Goal: Navigation & Orientation: Find specific page/section

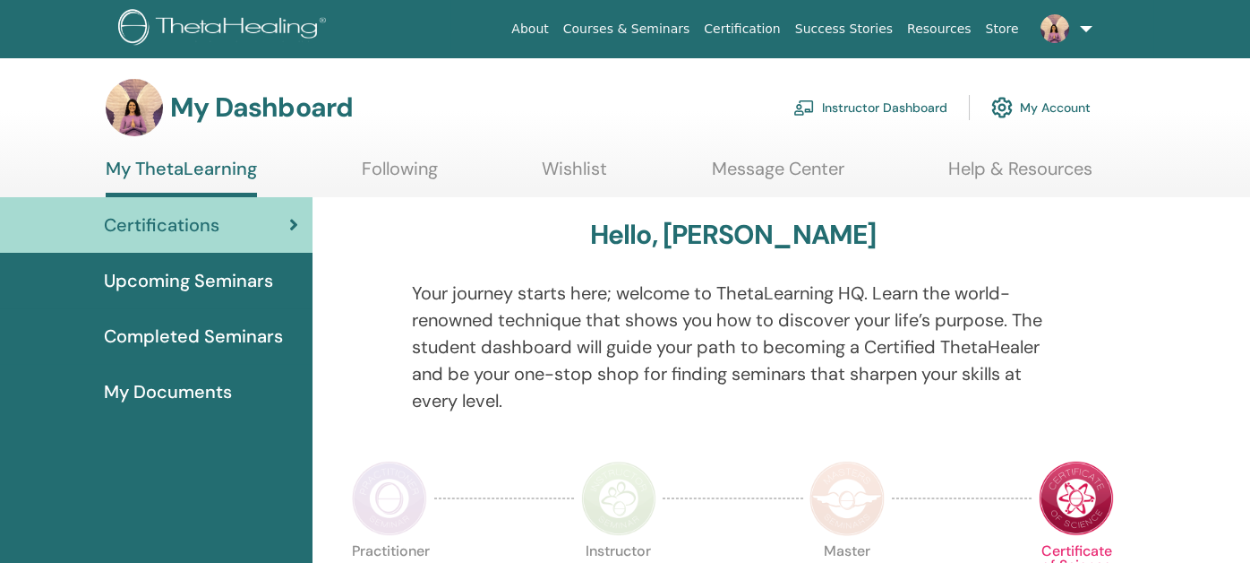
click at [833, 106] on link "Instructor Dashboard" at bounding box center [871, 107] width 154 height 39
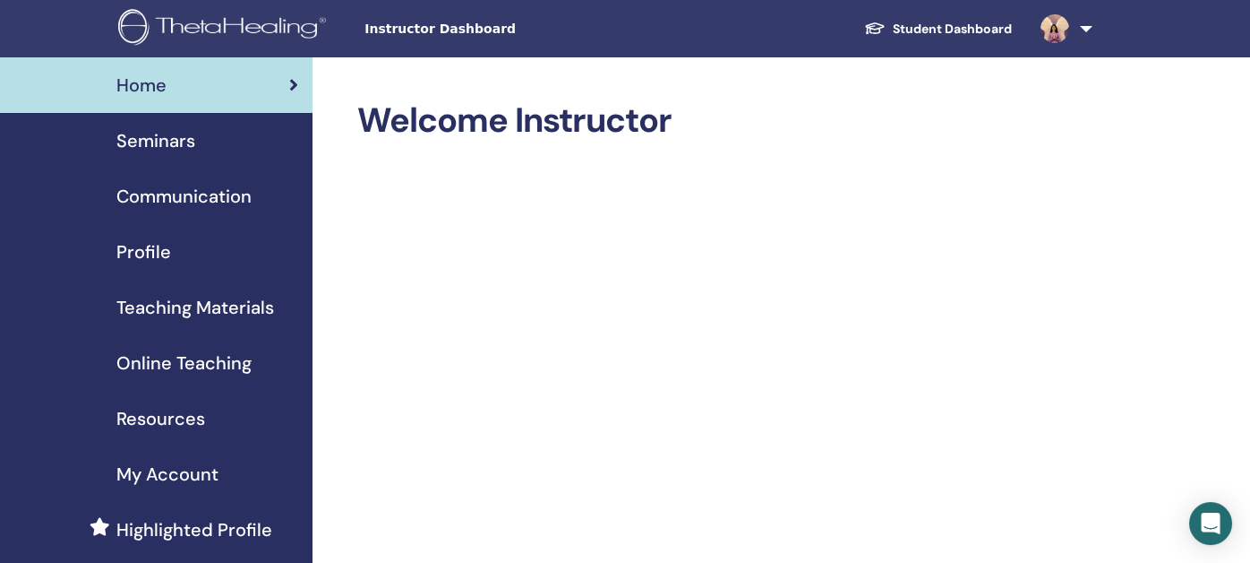
click at [148, 249] on span "Profile" at bounding box center [143, 251] width 55 height 27
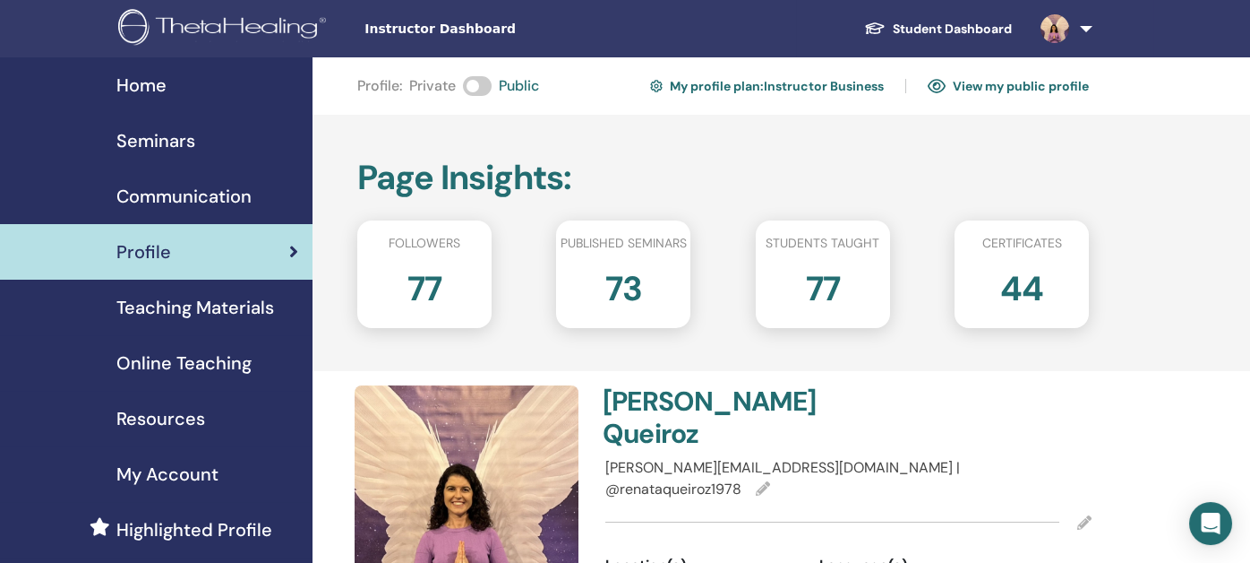
click at [775, 85] on link "My profile plan : Instructor Business" at bounding box center [767, 86] width 234 height 29
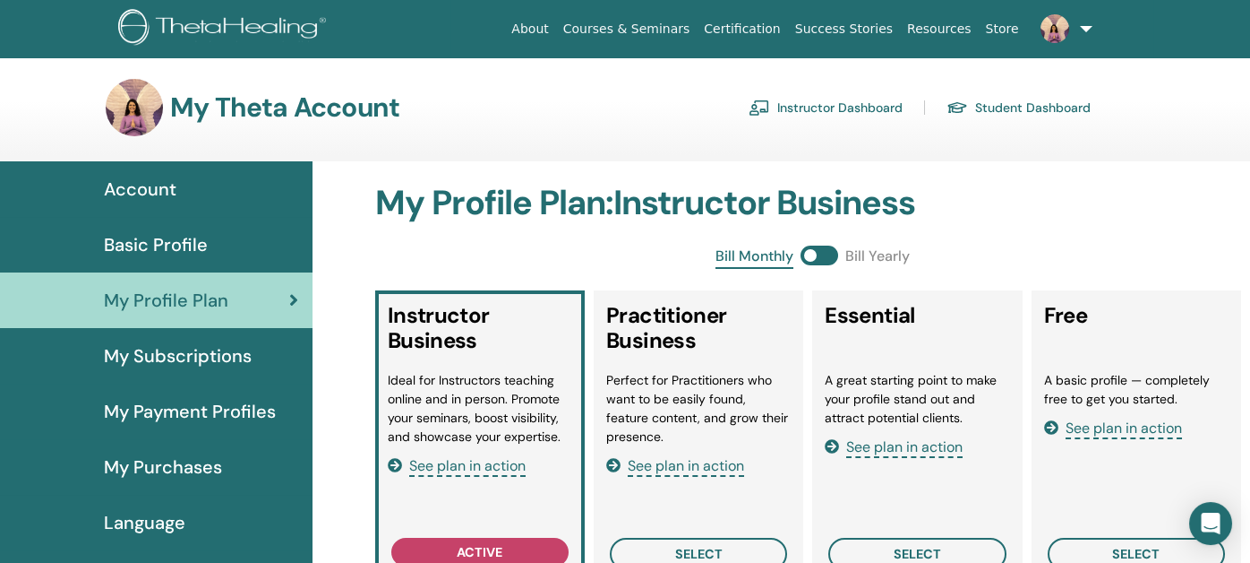
click at [679, 24] on link "Courses & Seminars" at bounding box center [627, 29] width 142 height 33
